Goal: Task Accomplishment & Management: Use online tool/utility

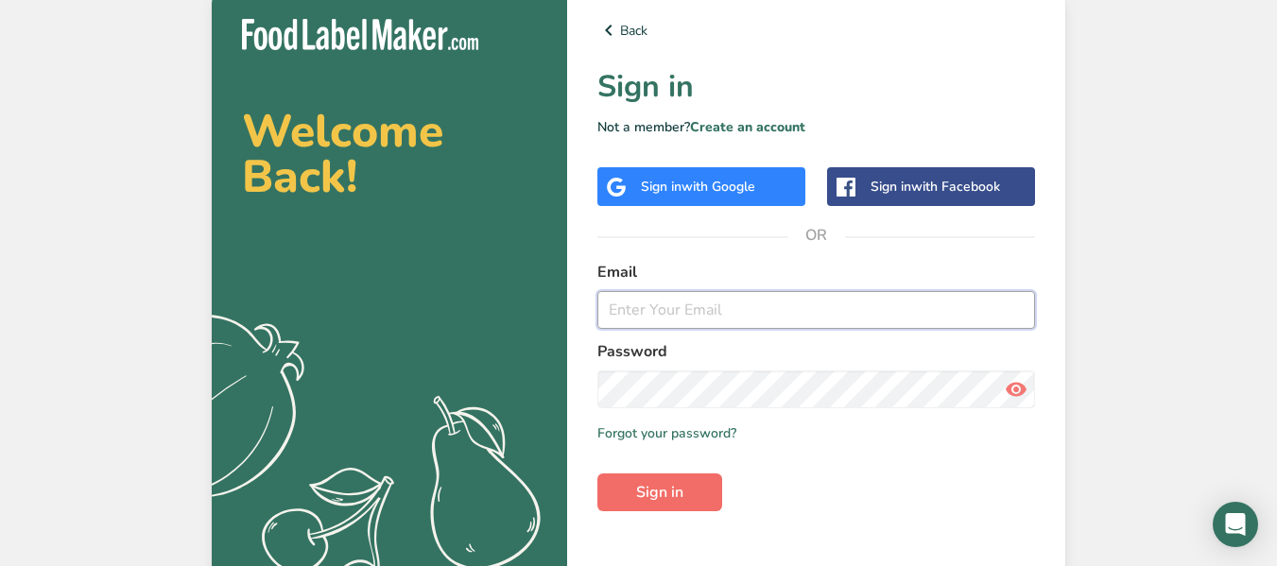
type input "[EMAIL_ADDRESS][DOMAIN_NAME]"
click at [640, 485] on span "Sign in" at bounding box center [659, 492] width 47 height 23
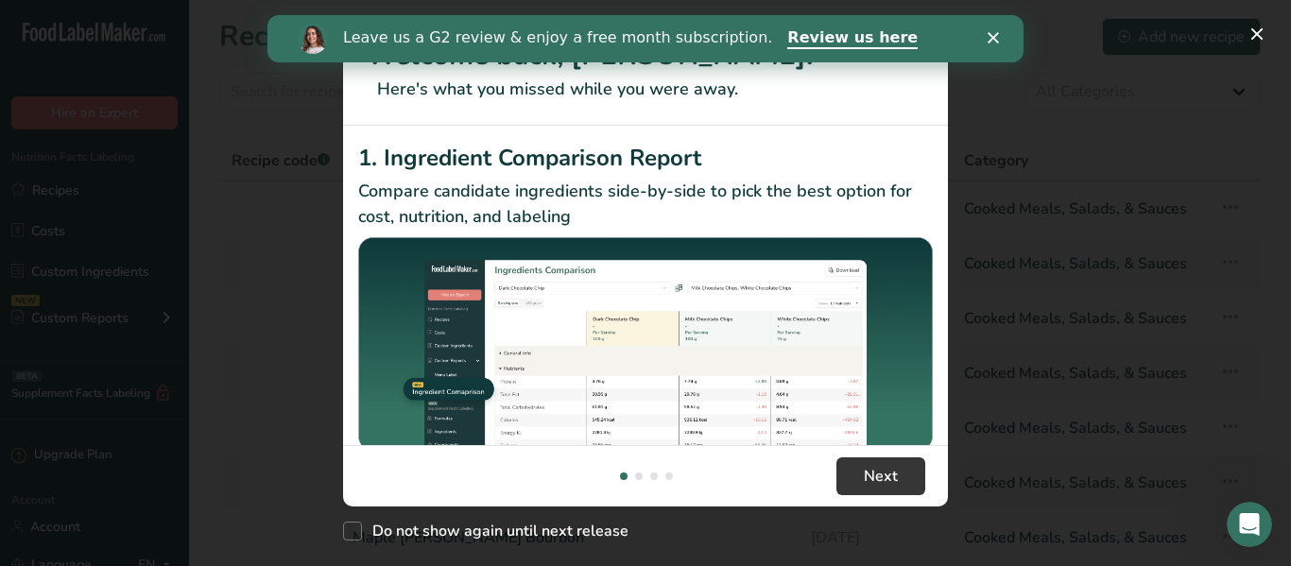
click at [993, 38] on polygon "Close" at bounding box center [993, 37] width 11 height 11
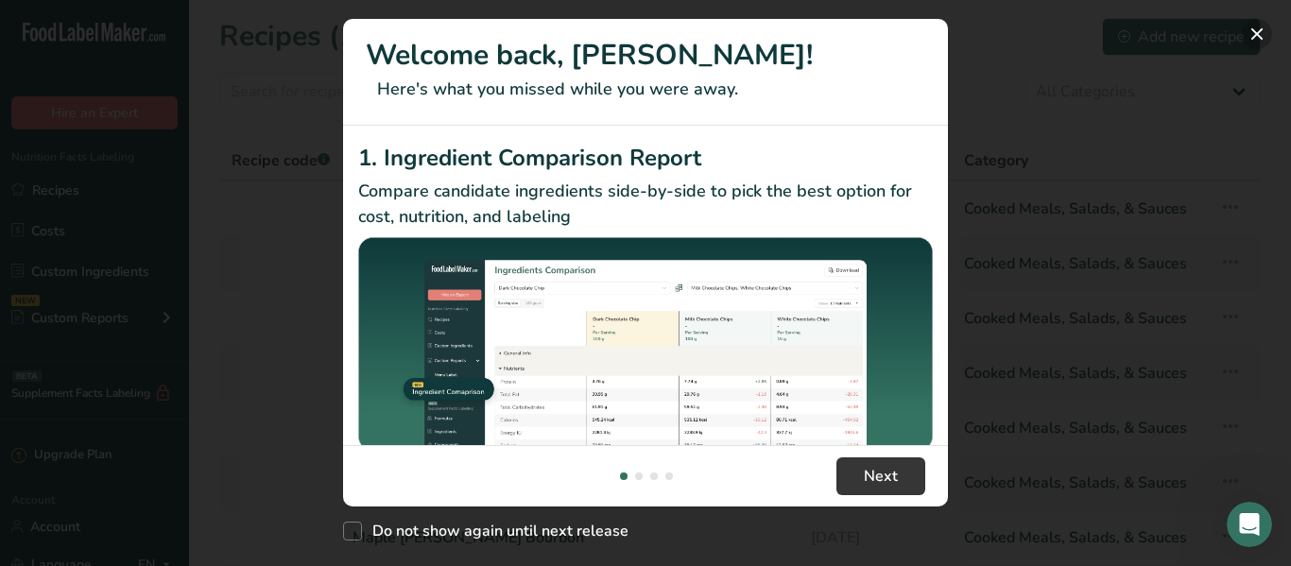
click at [1262, 43] on button "New Features" at bounding box center [1257, 34] width 30 height 30
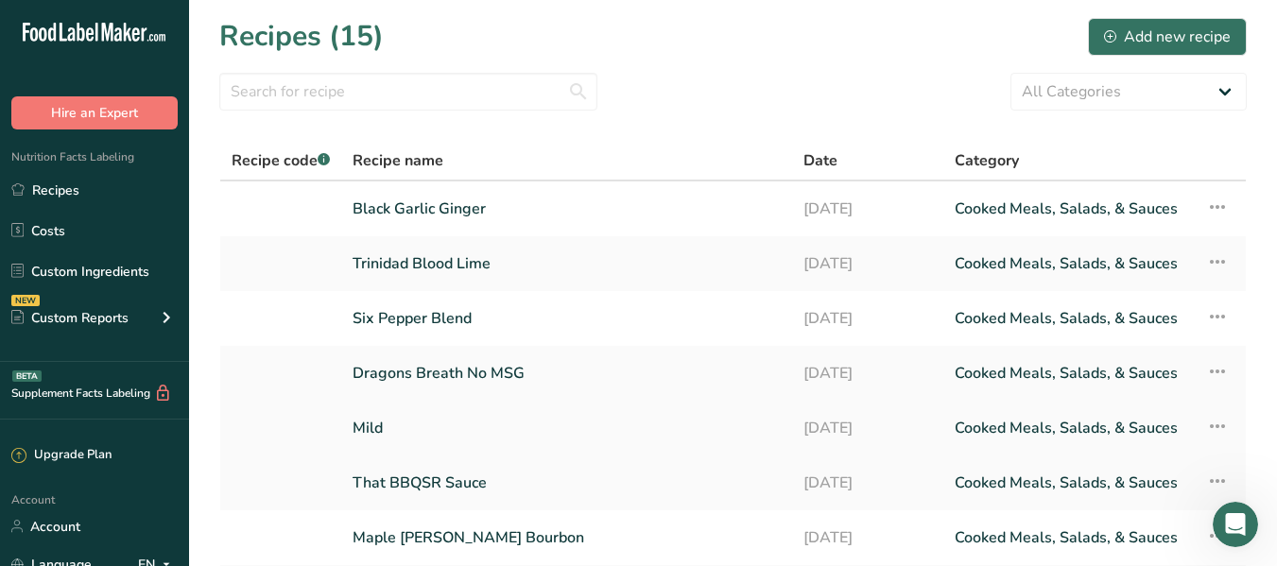
click at [387, 432] on link "Mild" at bounding box center [567, 428] width 428 height 40
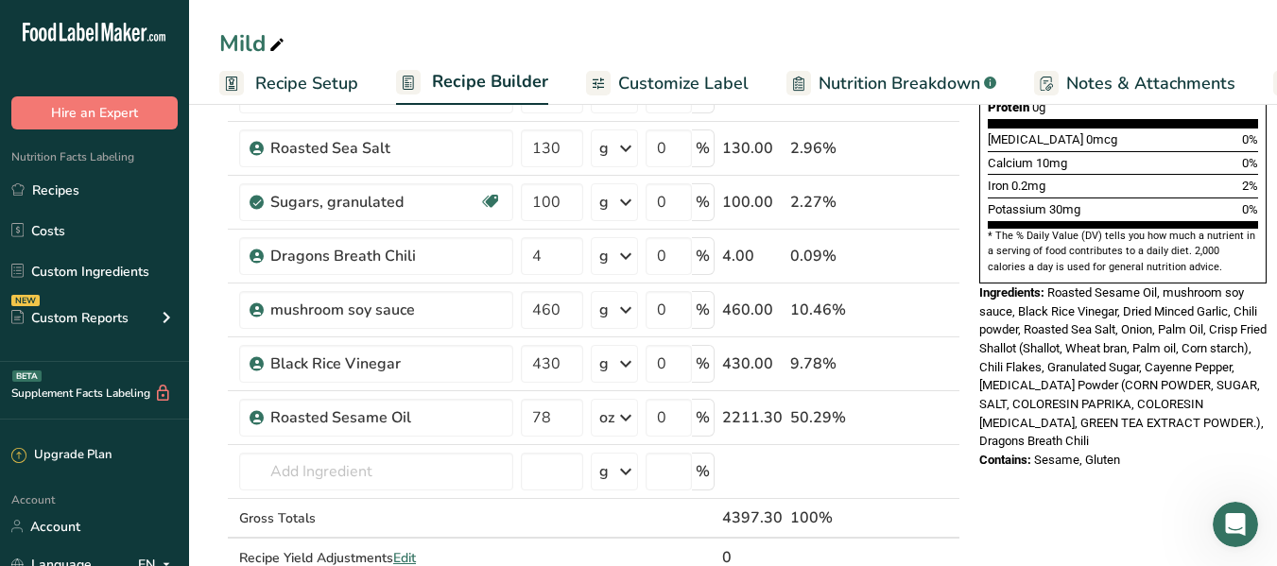
scroll to position [505, 0]
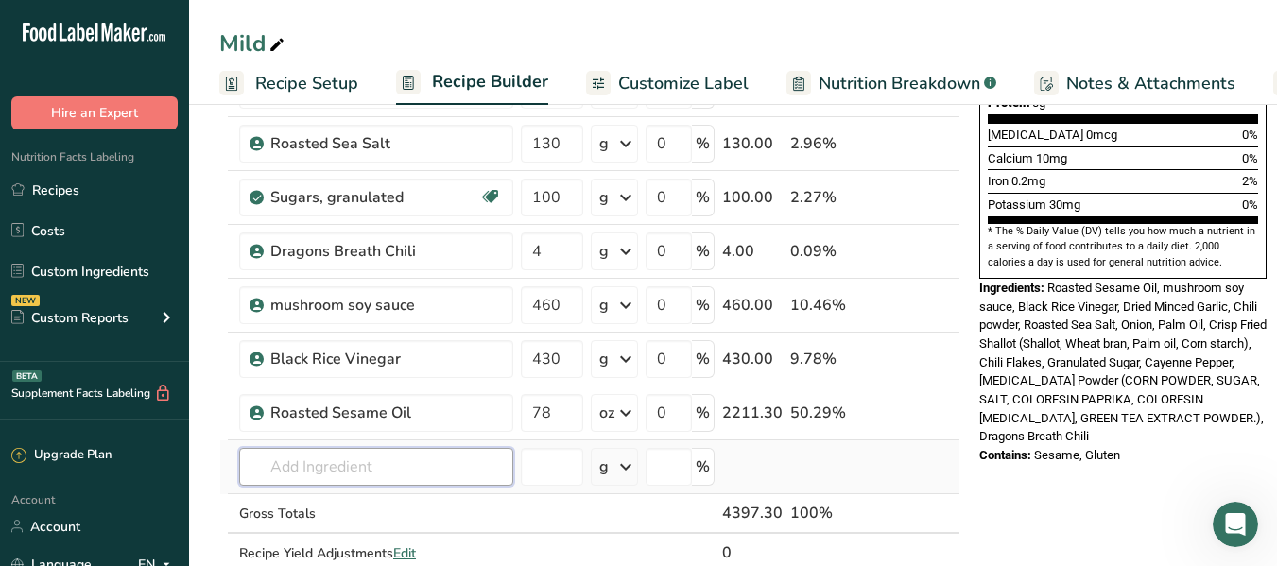
click at [360, 475] on input "text" at bounding box center [376, 467] width 274 height 38
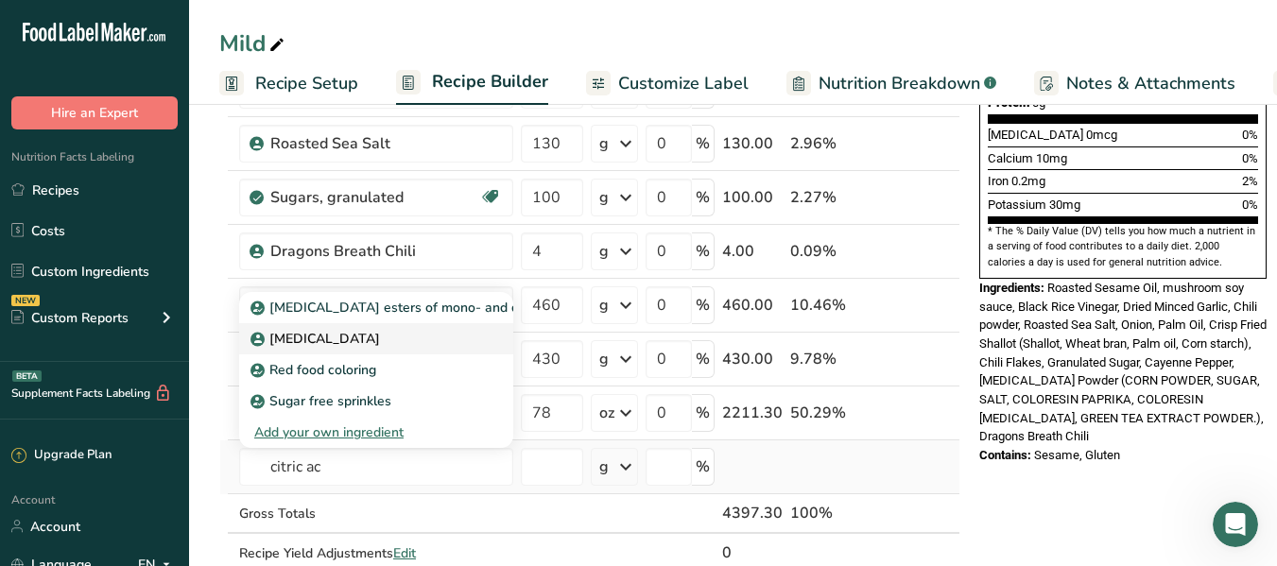
click at [310, 343] on p "[MEDICAL_DATA]" at bounding box center [317, 339] width 126 height 20
type input "[MEDICAL_DATA]"
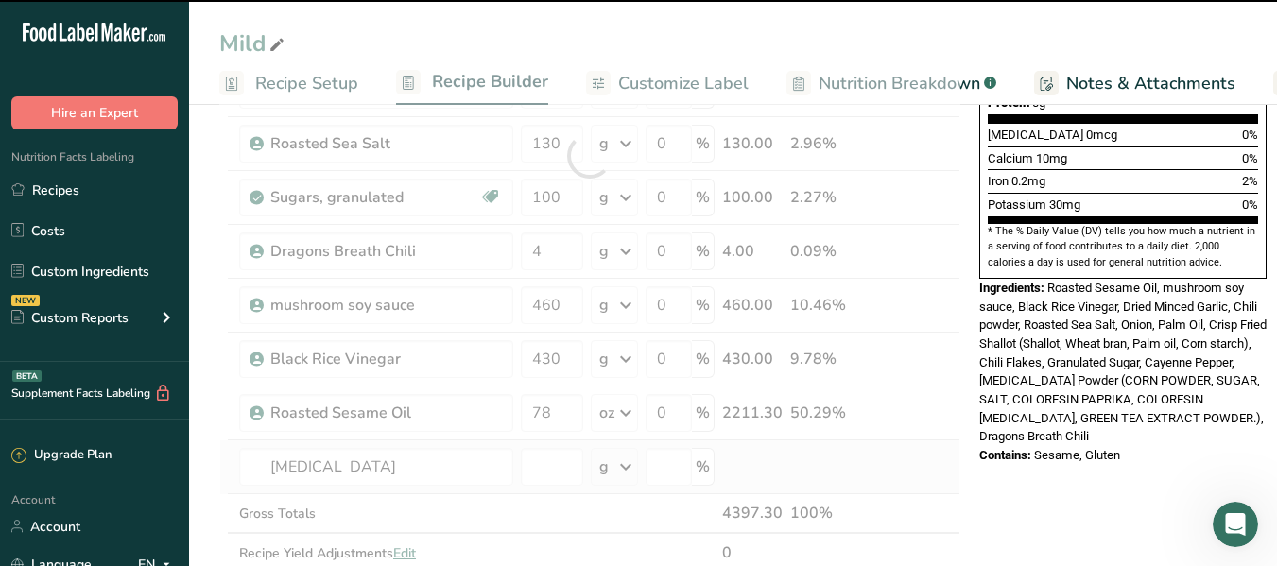
type input "0"
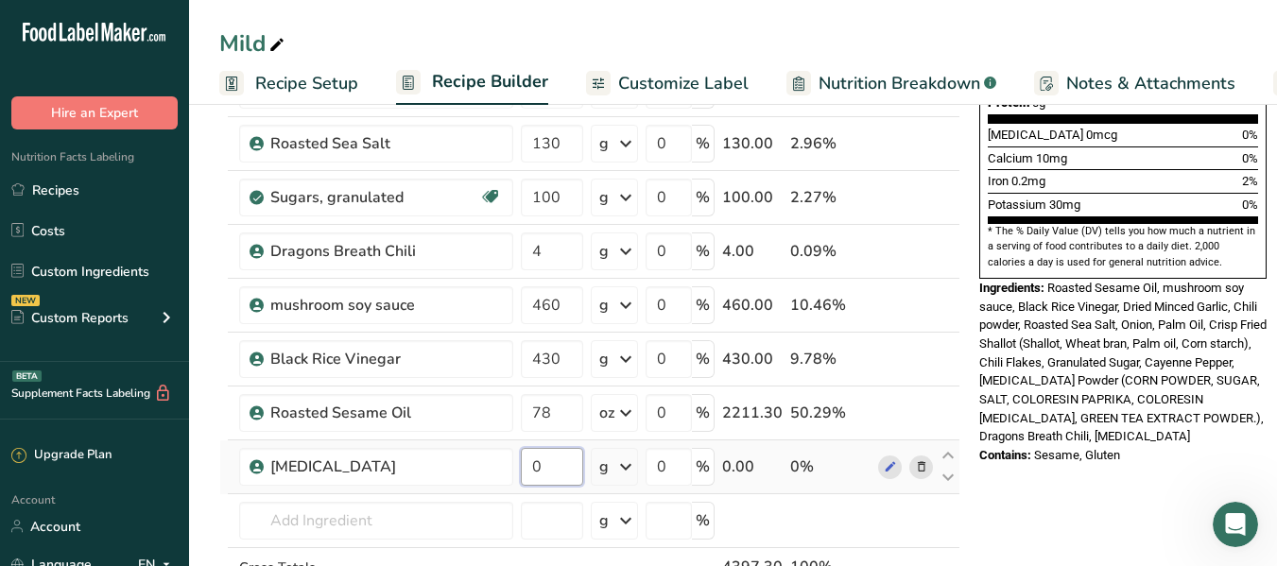
click at [553, 476] on input "0" at bounding box center [552, 467] width 62 height 38
type input "38"
click at [354, 515] on div "Ingredient * Amount * Unit * Waste * .a-a{fill:#347362;}.b-a{fill:#fff;} Grams …" at bounding box center [589, 182] width 741 height 967
drag, startPoint x: 354, startPoint y: 515, endPoint x: 1127, endPoint y: 381, distance: 783.8
click at [1127, 381] on span "Roasted Sesame Oil, mushroom soy sauce, Black Rice Vinegar, Dried Minced Garlic…" at bounding box center [1122, 363] width 287 height 164
